Goal: Task Accomplishment & Management: Manage account settings

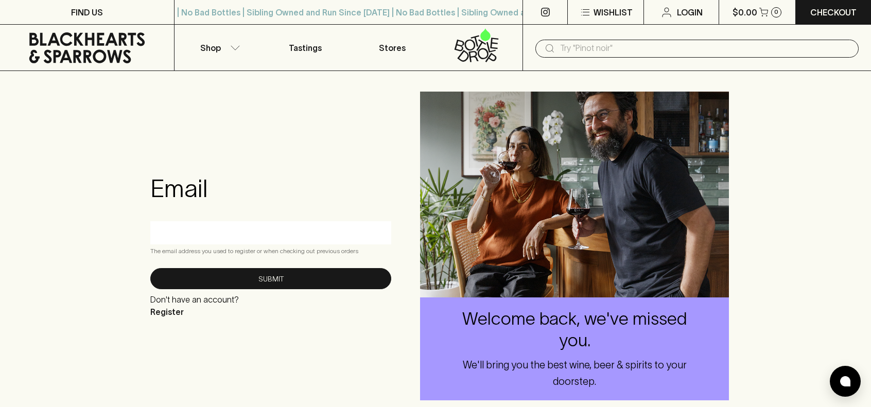
click at [228, 225] on input "text" at bounding box center [271, 233] width 226 height 16
type input "[EMAIL_ADDRESS][DOMAIN_NAME]"
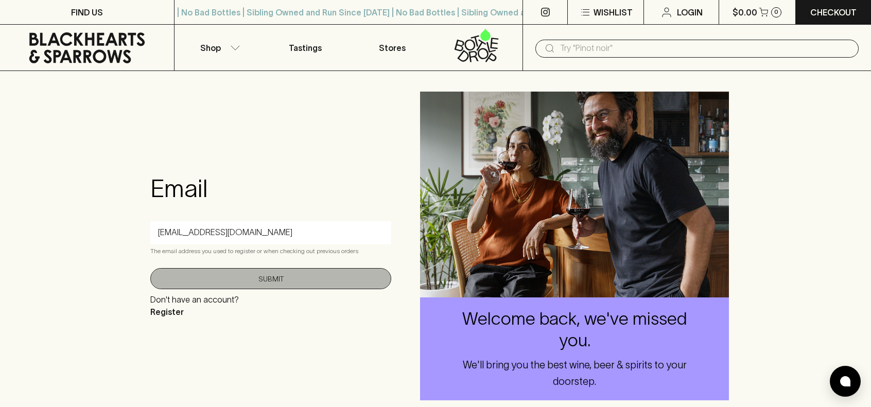
click at [258, 279] on button "Submit" at bounding box center [270, 278] width 241 height 21
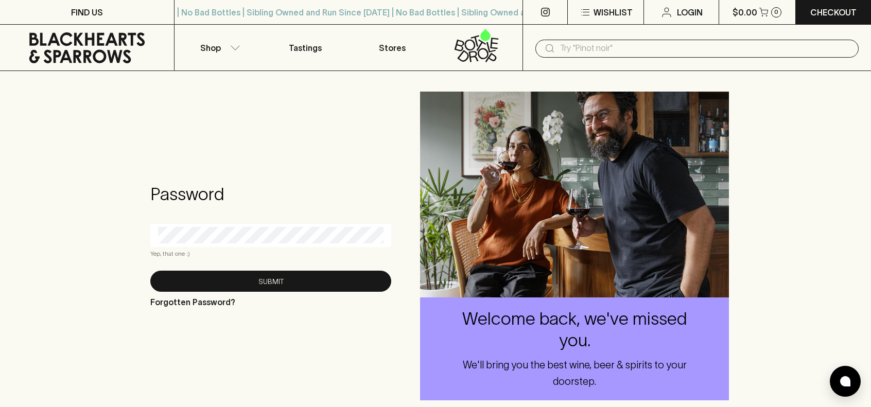
click at [210, 245] on div at bounding box center [270, 235] width 241 height 23
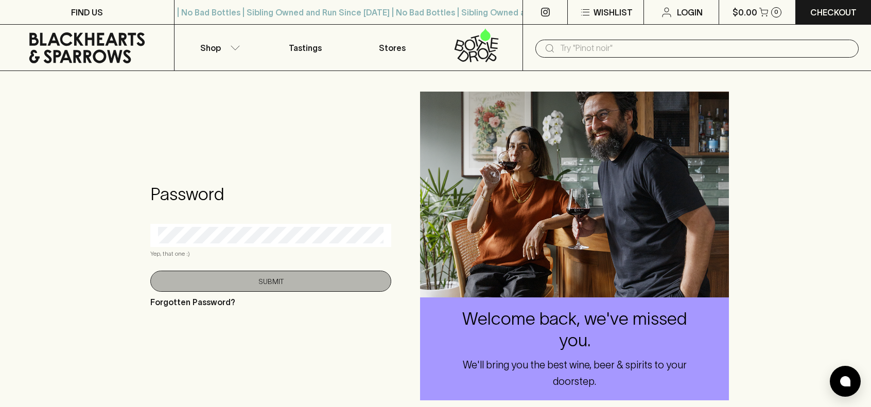
click at [302, 284] on button "Submit" at bounding box center [270, 281] width 241 height 21
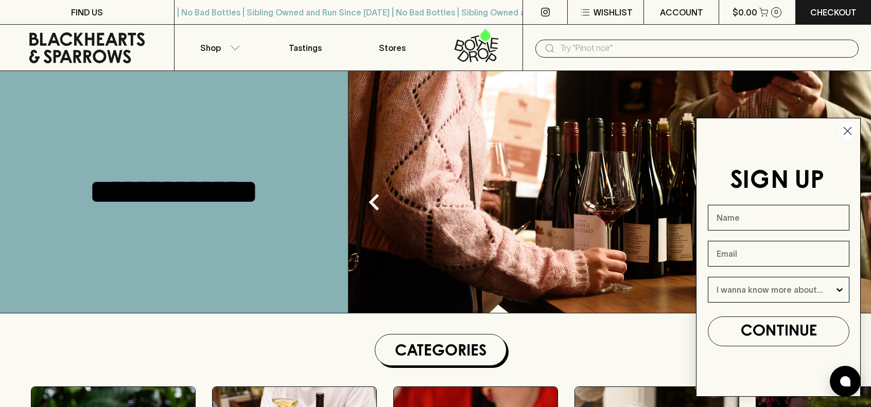
click at [845, 131] on circle "Close dialog" at bounding box center [847, 131] width 17 height 17
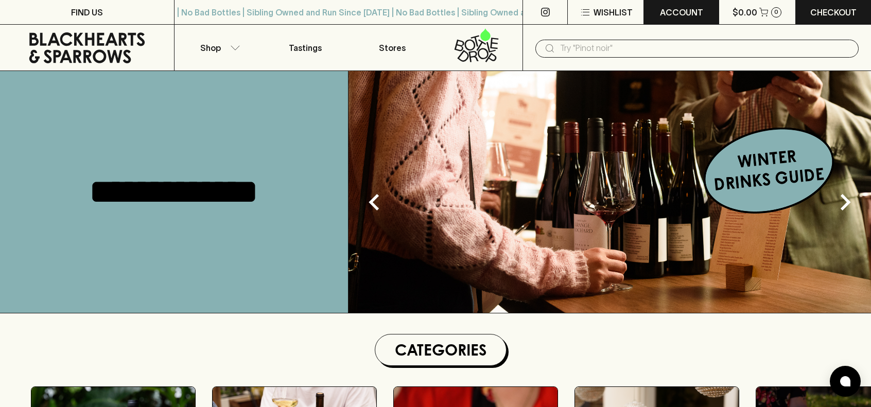
click at [683, 11] on p "ACCOUNT" at bounding box center [681, 12] width 43 height 12
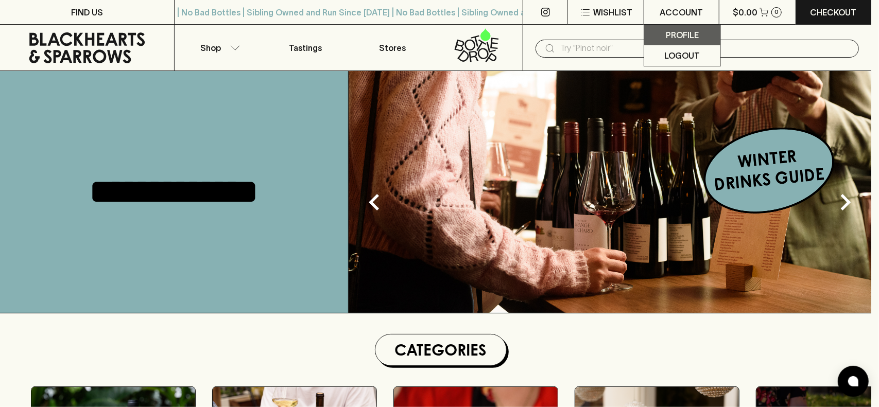
click at [677, 36] on p "Profile" at bounding box center [682, 35] width 33 height 12
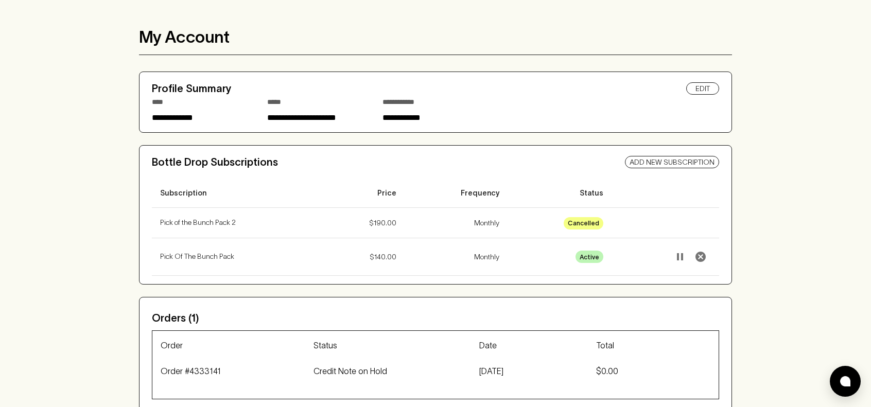
scroll to position [103, 0]
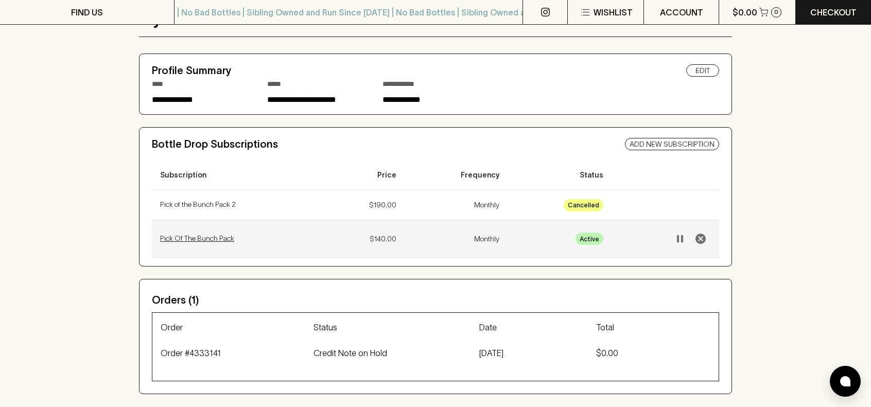
click at [209, 237] on p "Pick Of The Bunch Pack" at bounding box center [237, 238] width 155 height 11
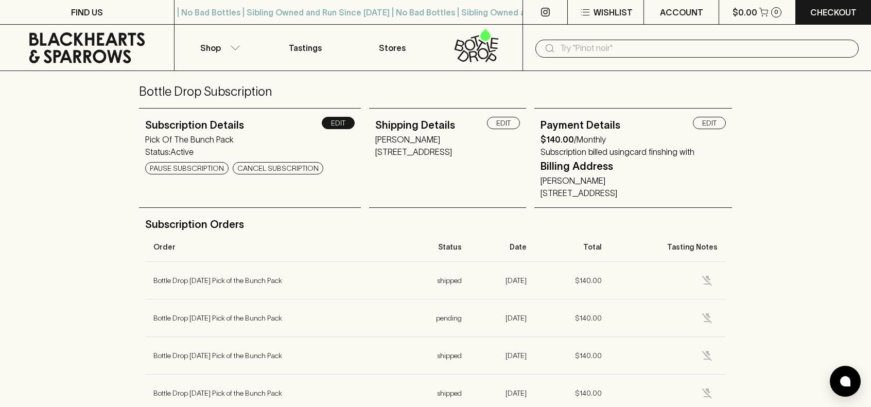
click at [322, 126] on link "edit" at bounding box center [338, 123] width 33 height 12
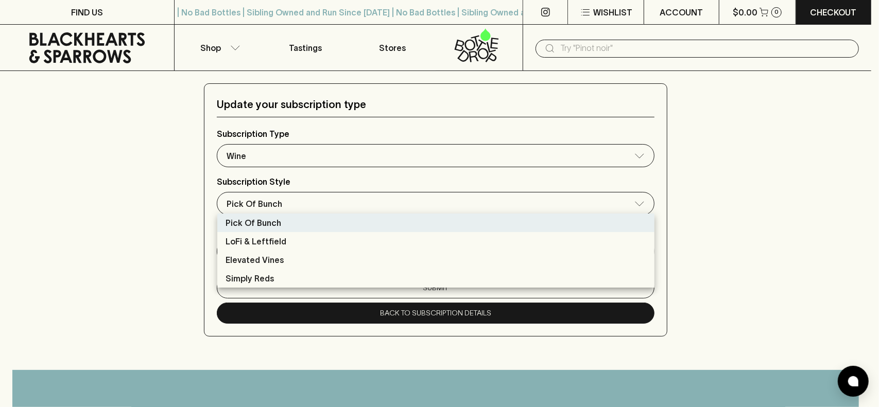
click at [123, 186] on div at bounding box center [439, 203] width 879 height 407
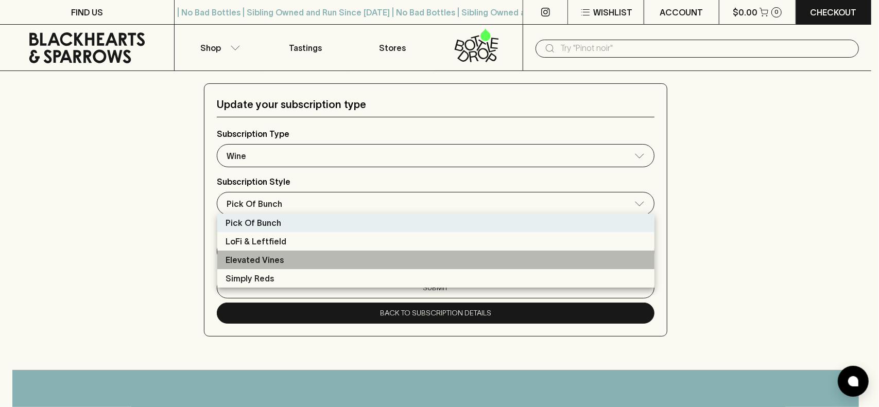
click at [270, 257] on p "Elevated Vines" at bounding box center [255, 260] width 58 height 12
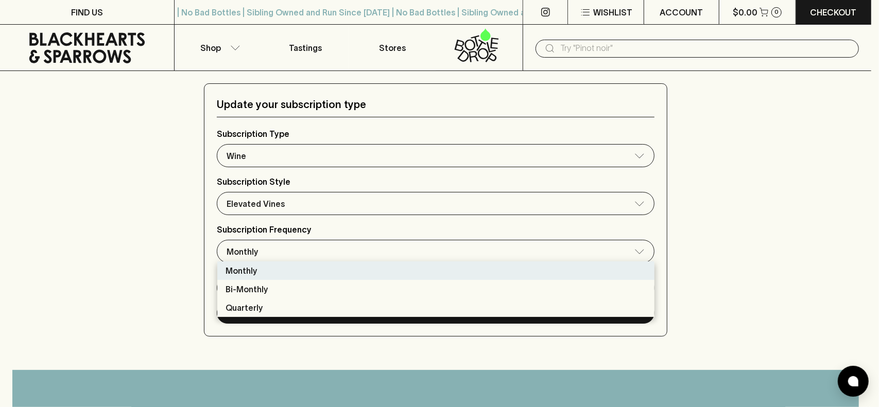
click at [101, 220] on div at bounding box center [439, 203] width 879 height 407
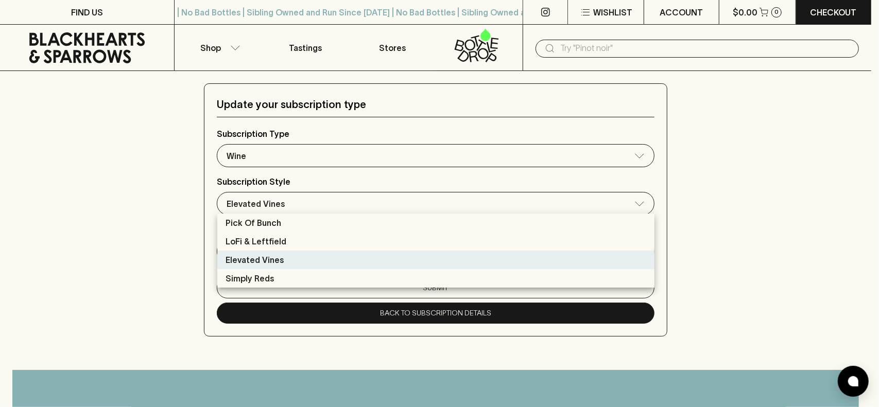
click at [171, 183] on div at bounding box center [439, 203] width 879 height 407
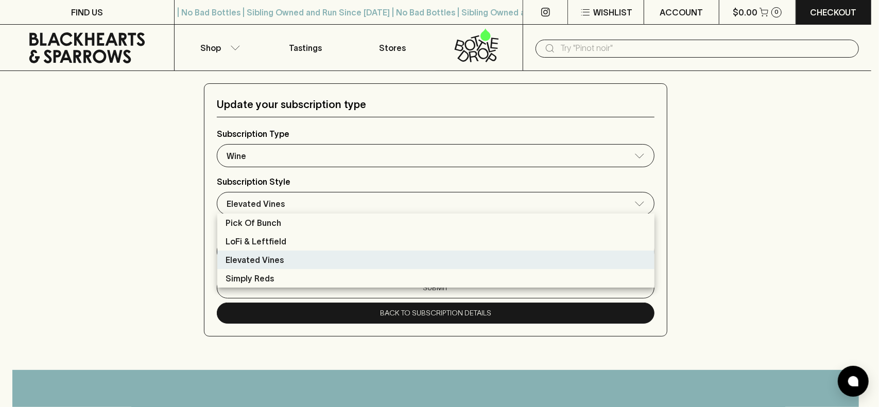
click at [264, 224] on p "Pick Of Bunch" at bounding box center [254, 223] width 56 height 12
type input "0"
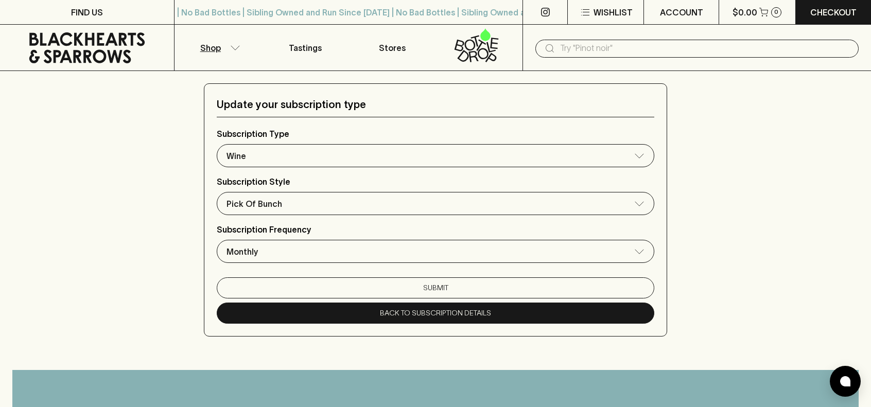
click at [211, 50] on p "Shop" at bounding box center [210, 48] width 21 height 12
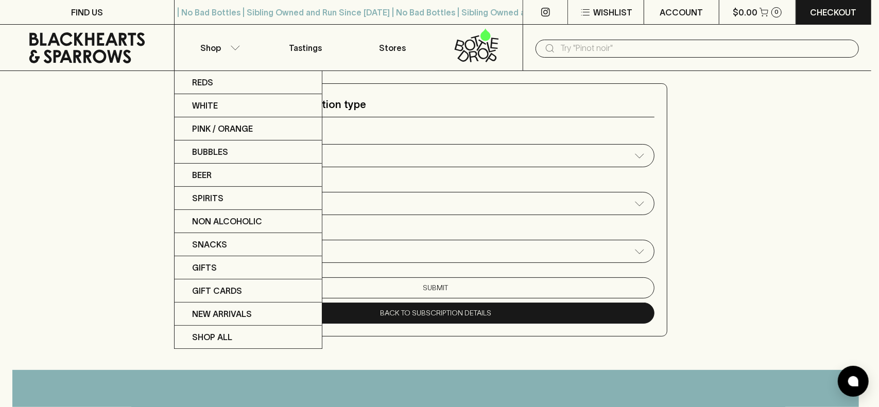
click at [679, 13] on div at bounding box center [439, 203] width 879 height 407
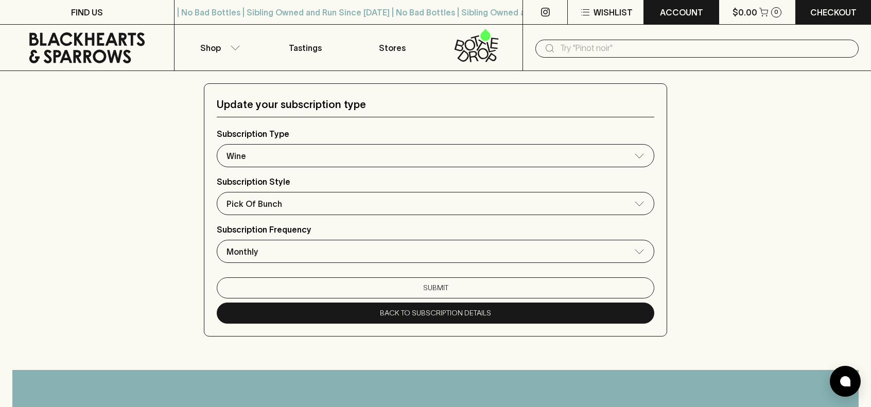
click at [695, 12] on p "ACCOUNT" at bounding box center [681, 12] width 43 height 12
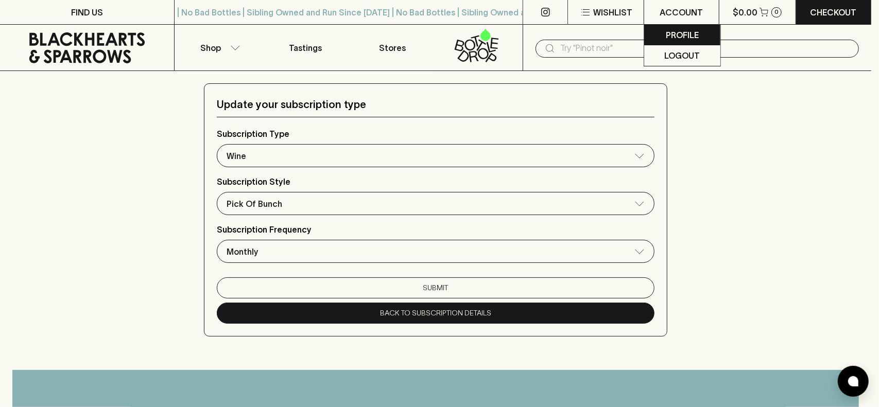
click at [689, 32] on p "Profile" at bounding box center [682, 35] width 33 height 12
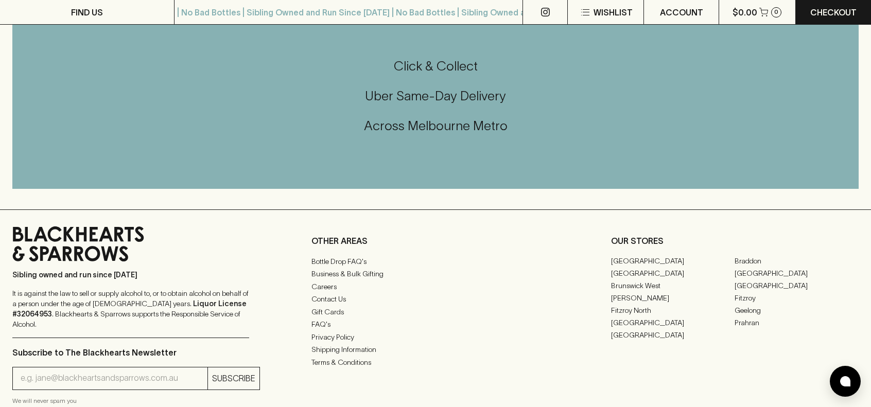
scroll to position [566, 0]
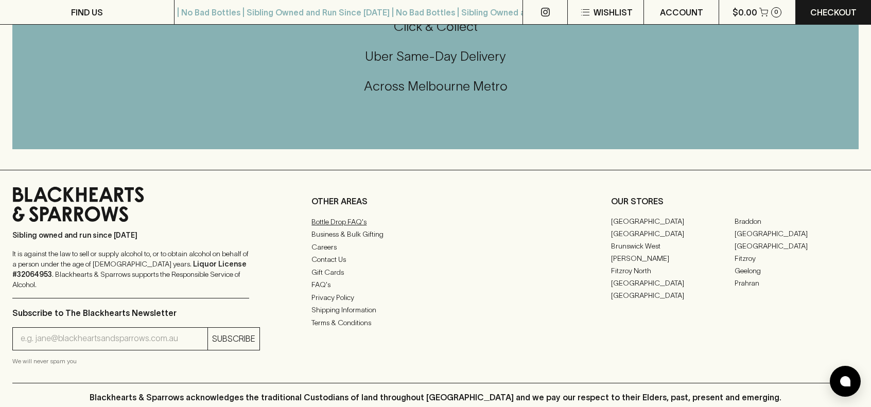
click at [362, 216] on link "Bottle Drop FAQ's" at bounding box center [436, 222] width 248 height 12
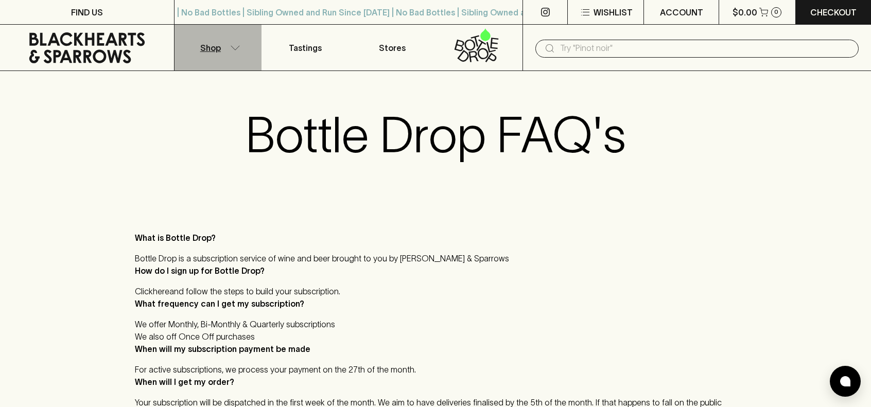
click at [235, 49] on icon "button" at bounding box center [235, 47] width 9 height 4
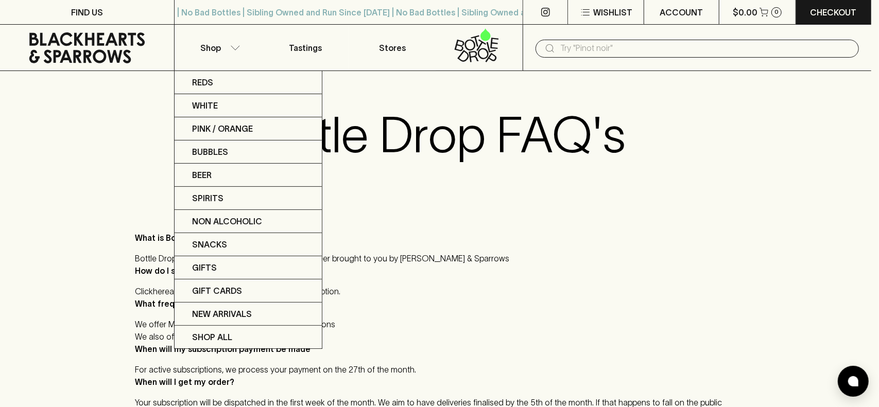
click at [514, 112] on div at bounding box center [439, 203] width 879 height 407
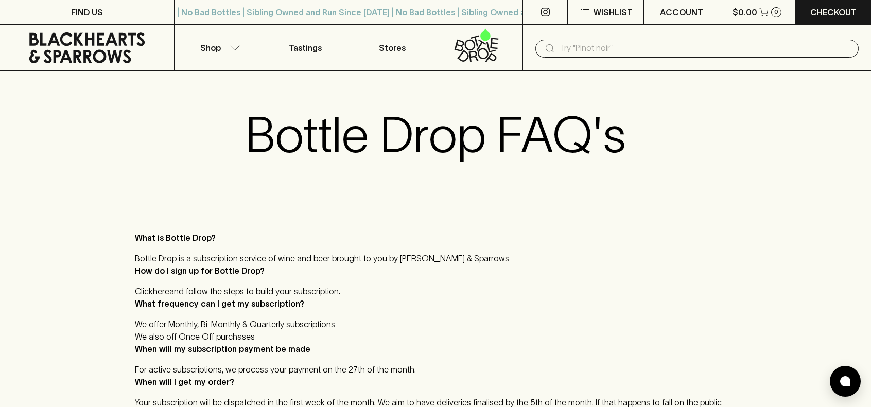
click at [467, 51] on icon at bounding box center [477, 45] width 74 height 34
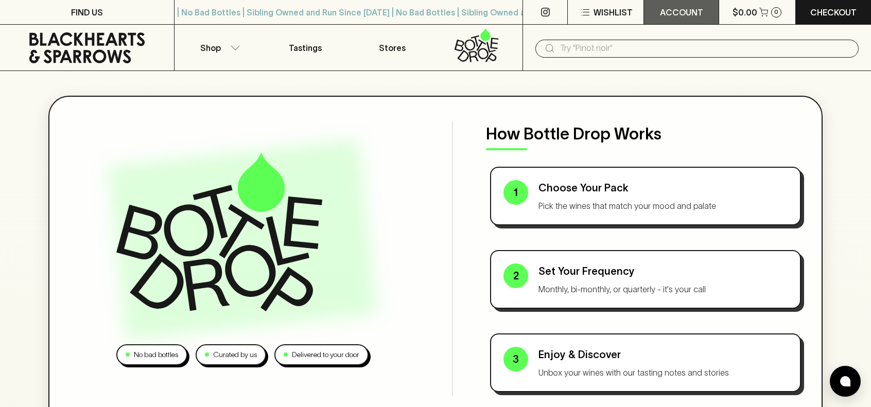
click at [689, 14] on p "ACCOUNT" at bounding box center [681, 12] width 43 height 12
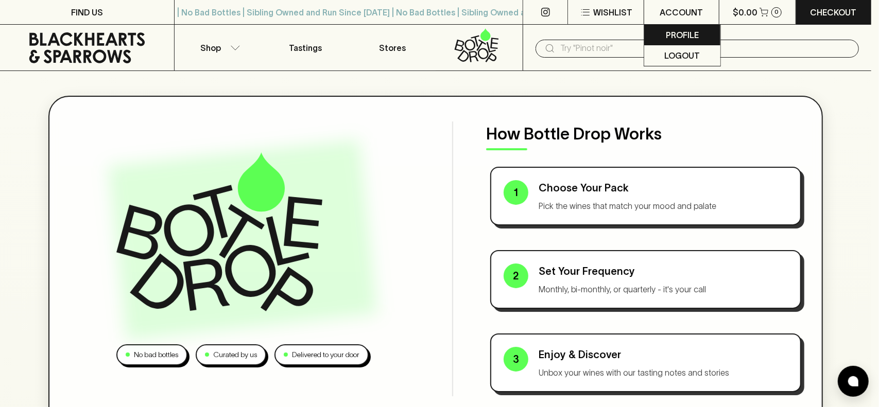
click at [691, 30] on p "Profile" at bounding box center [682, 35] width 33 height 12
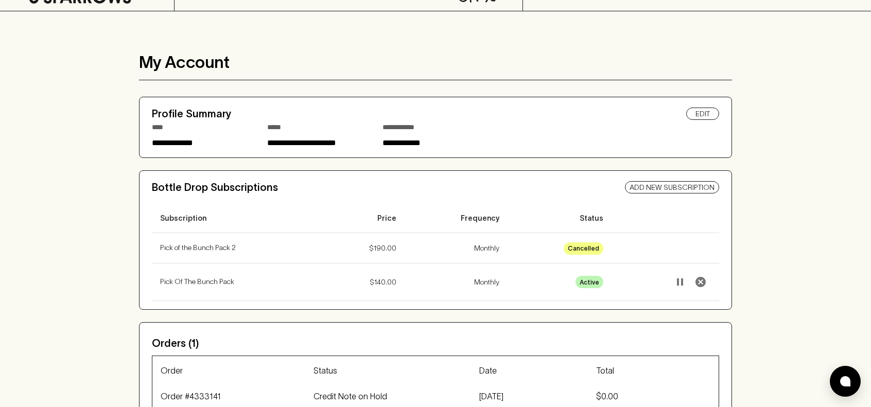
scroll to position [103, 0]
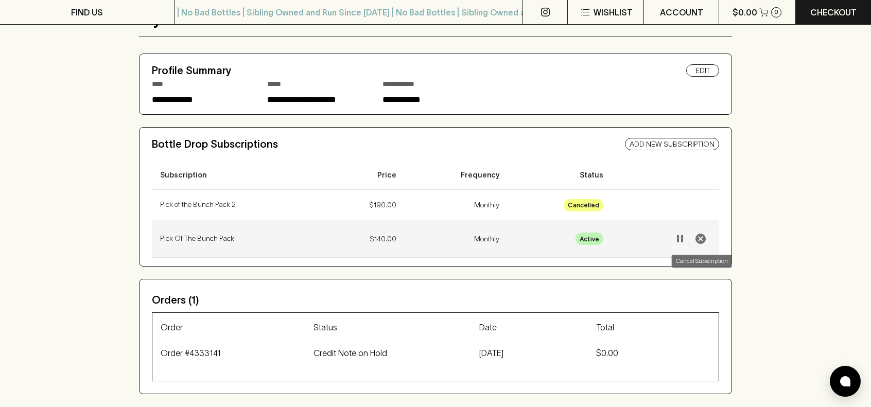
click at [703, 237] on icon "Cancel Subscription" at bounding box center [701, 239] width 10 height 10
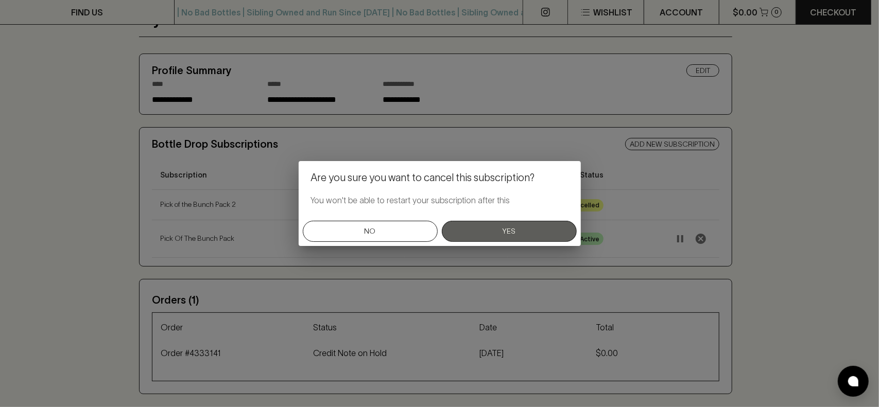
click at [501, 232] on button "Yes" at bounding box center [509, 231] width 135 height 21
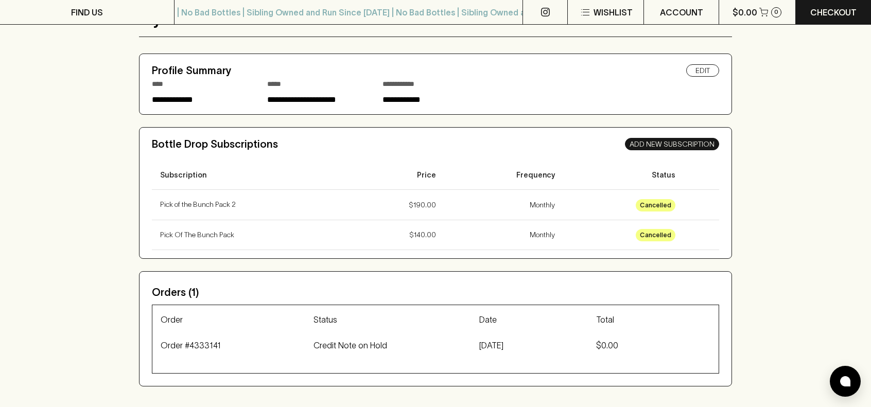
click at [664, 147] on link "Add New Subscription" at bounding box center [672, 144] width 94 height 12
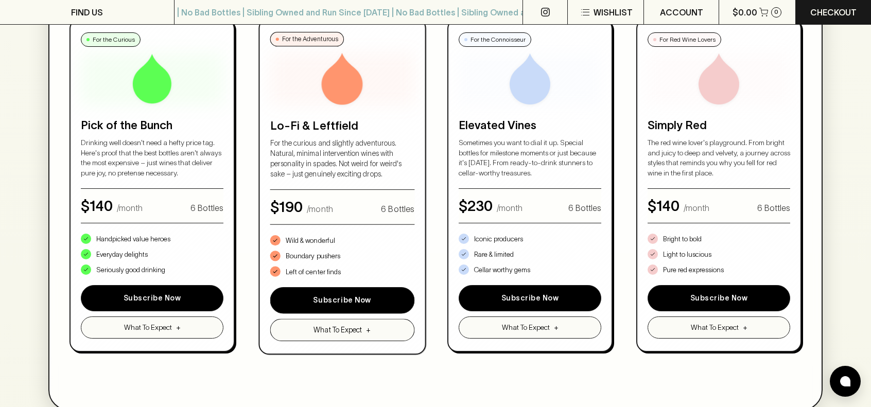
scroll to position [618, 0]
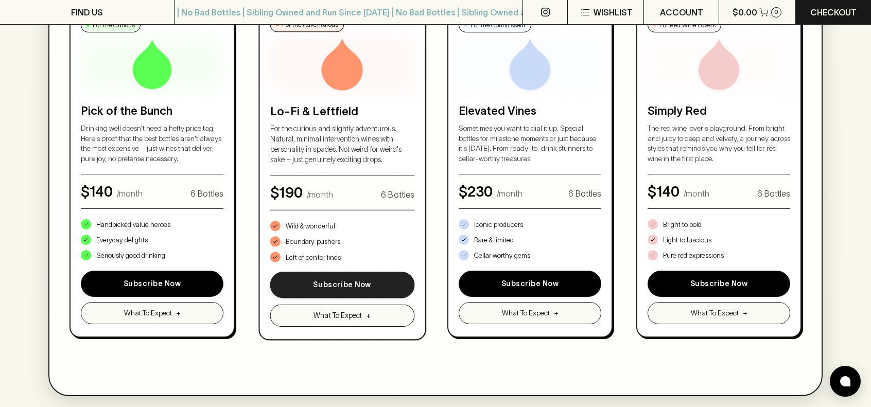
click at [334, 283] on button "Subscribe Now" at bounding box center [342, 285] width 144 height 27
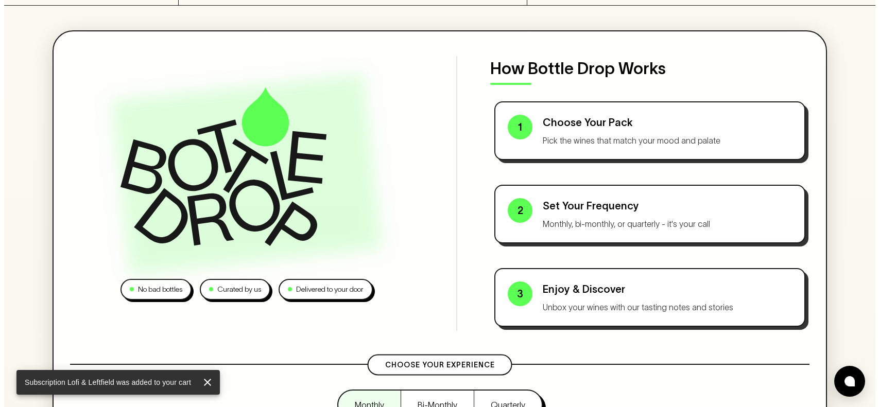
scroll to position [0, 0]
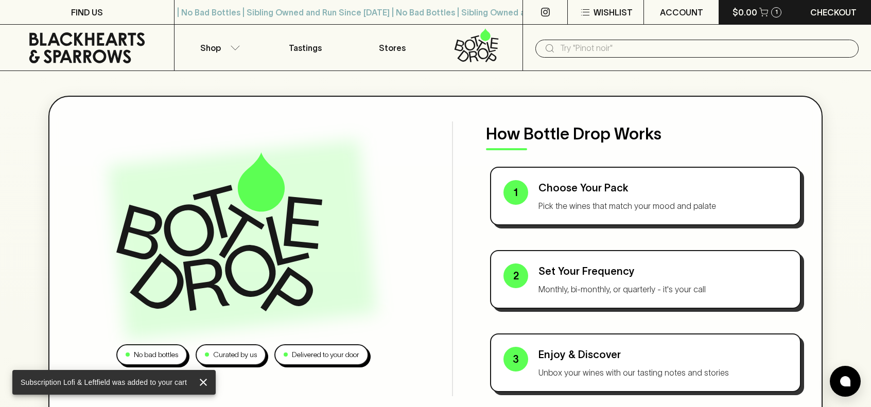
click at [755, 11] on p "$0.00" at bounding box center [745, 12] width 25 height 12
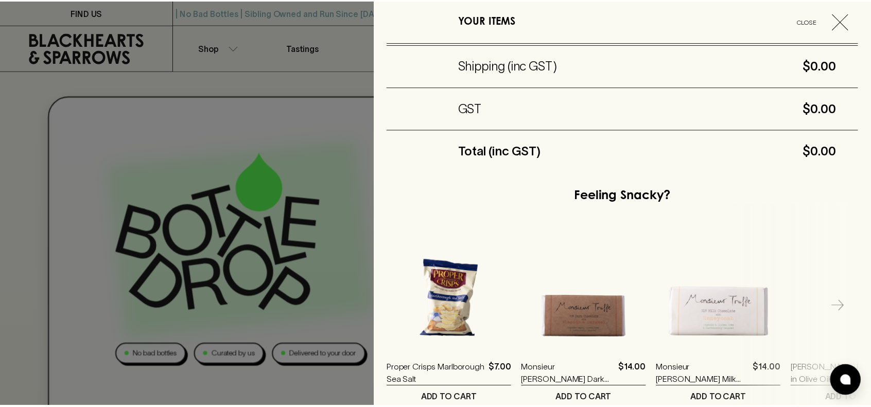
scroll to position [215, 0]
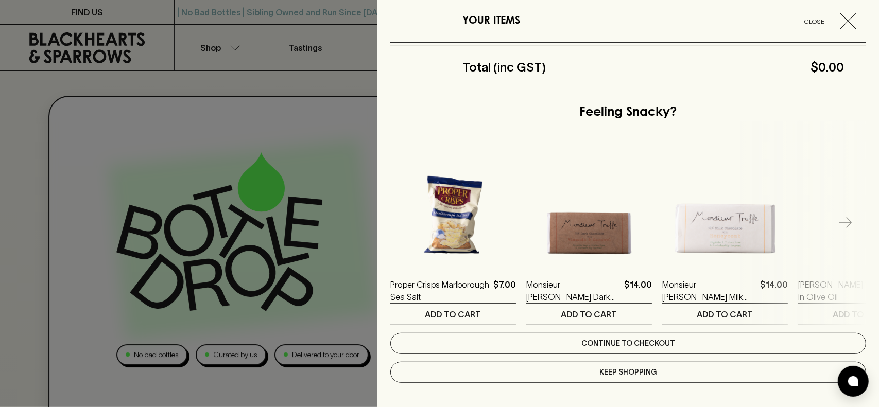
click at [657, 343] on link "Continue to checkout" at bounding box center [628, 343] width 476 height 21
